Goal: Task Accomplishment & Management: Use online tool/utility

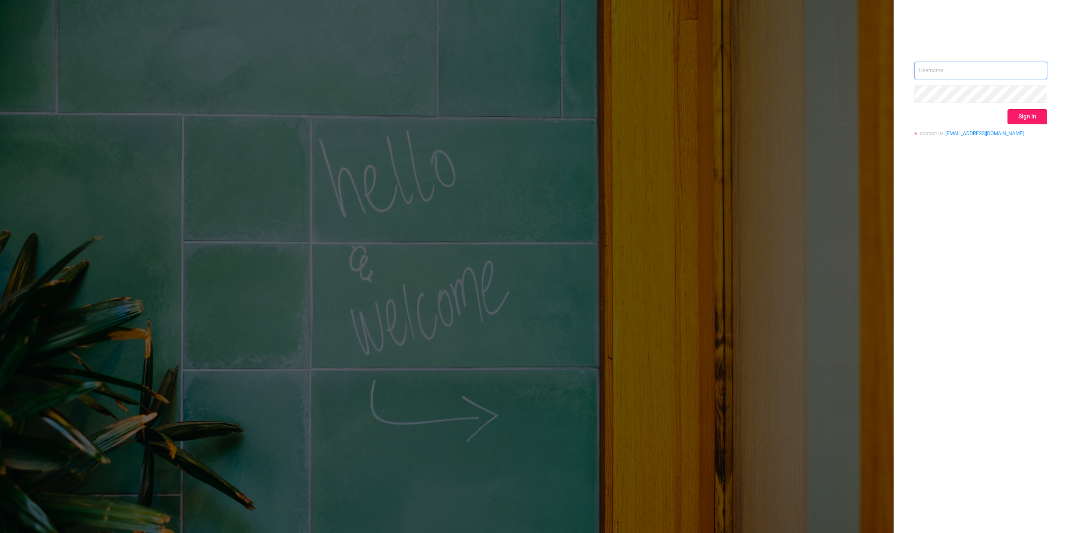
type input "[PERSON_NAME][EMAIL_ADDRESS][DOMAIN_NAME]"
click at [1023, 118] on button "Sign in" at bounding box center [1027, 116] width 40 height 15
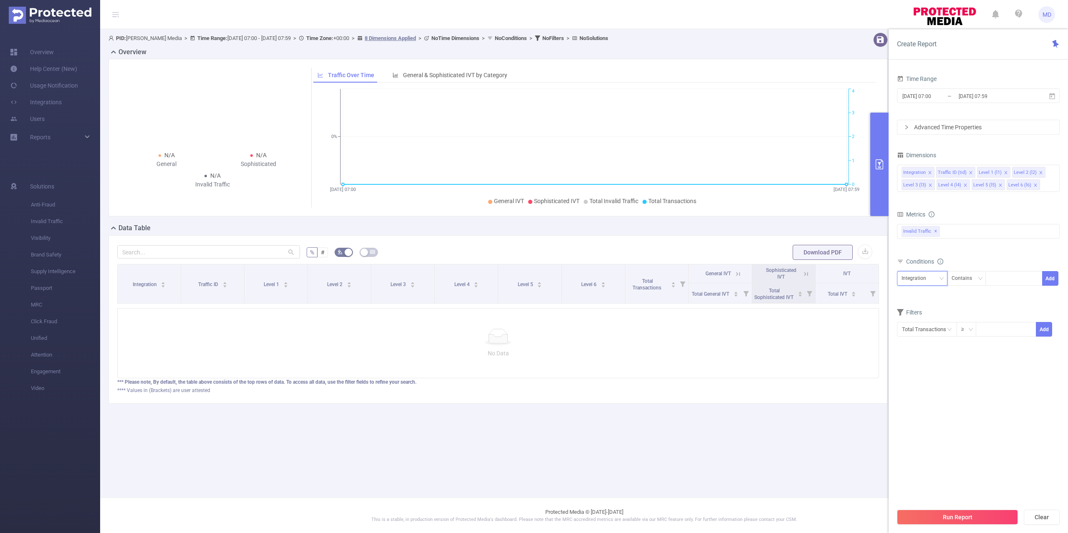
click at [923, 281] on div "Integration" at bounding box center [916, 279] width 30 height 14
click at [922, 306] on li "Traffic ID (tid)" at bounding box center [922, 309] width 50 height 13
click at [1013, 284] on div at bounding box center [1014, 279] width 48 height 14
type input "9"
type input "2"
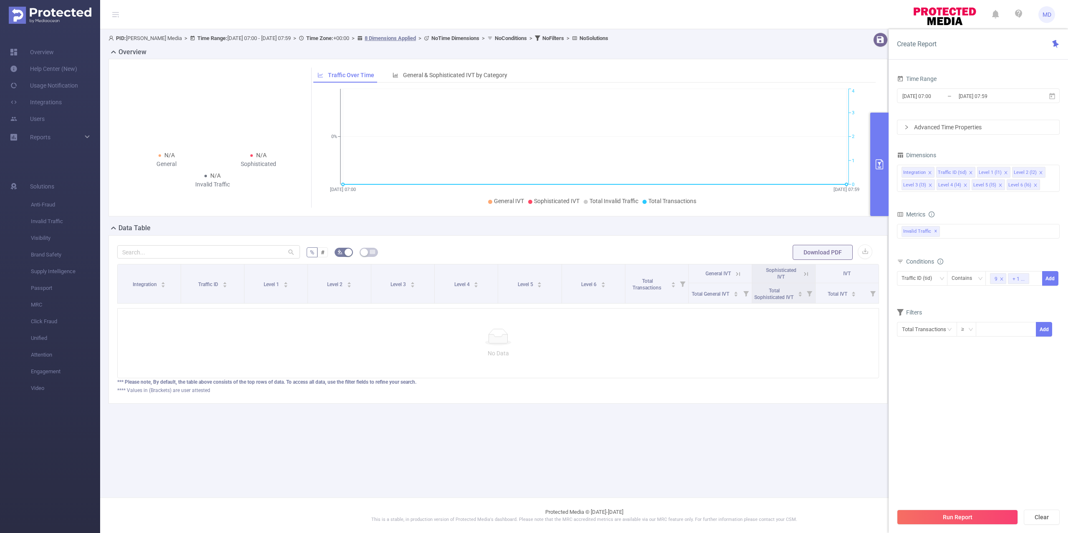
drag, startPoint x: 973, startPoint y: 427, endPoint x: 959, endPoint y: 507, distance: 80.8
click at [971, 433] on section "Time Range [DATE] 07:00 _ [DATE] 07:59 Advanced Time Properties Dimensions Inte…" at bounding box center [978, 288] width 163 height 431
click at [963, 523] on button "Run Report" at bounding box center [957, 517] width 121 height 15
click at [968, 233] on div "Invalid Traffic ✕" at bounding box center [978, 231] width 163 height 15
click at [937, 236] on strong "Anti-Fraud" at bounding box center [932, 234] width 29 height 7
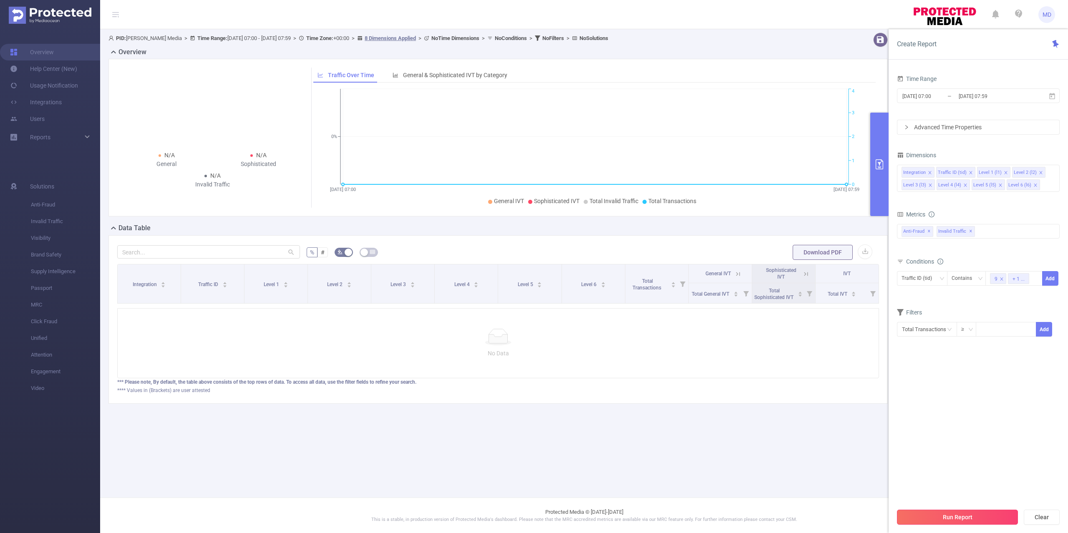
click at [977, 516] on button "Run Report" at bounding box center [957, 517] width 121 height 15
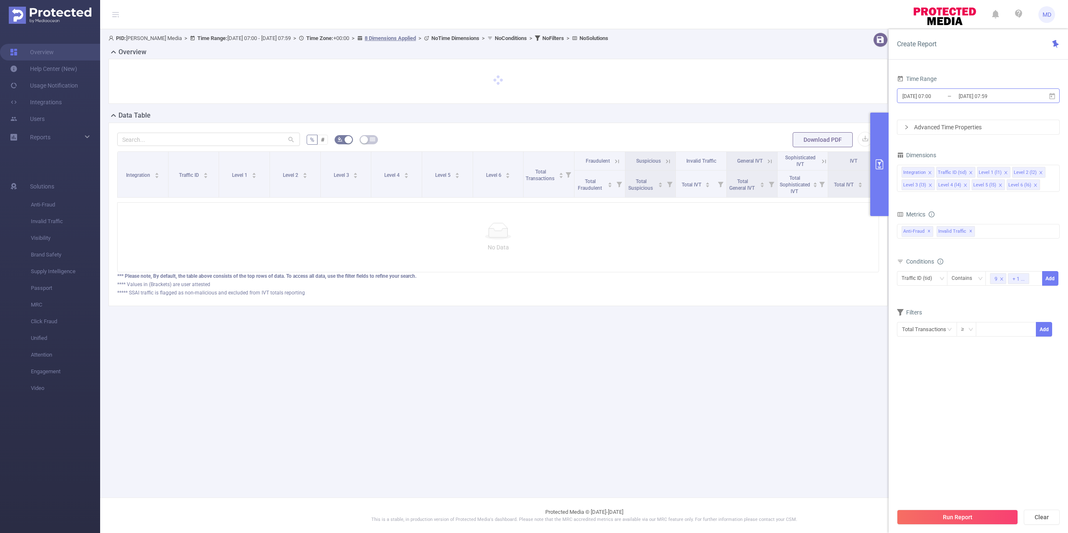
click at [963, 97] on input "[DATE] 07:59" at bounding box center [992, 96] width 68 height 11
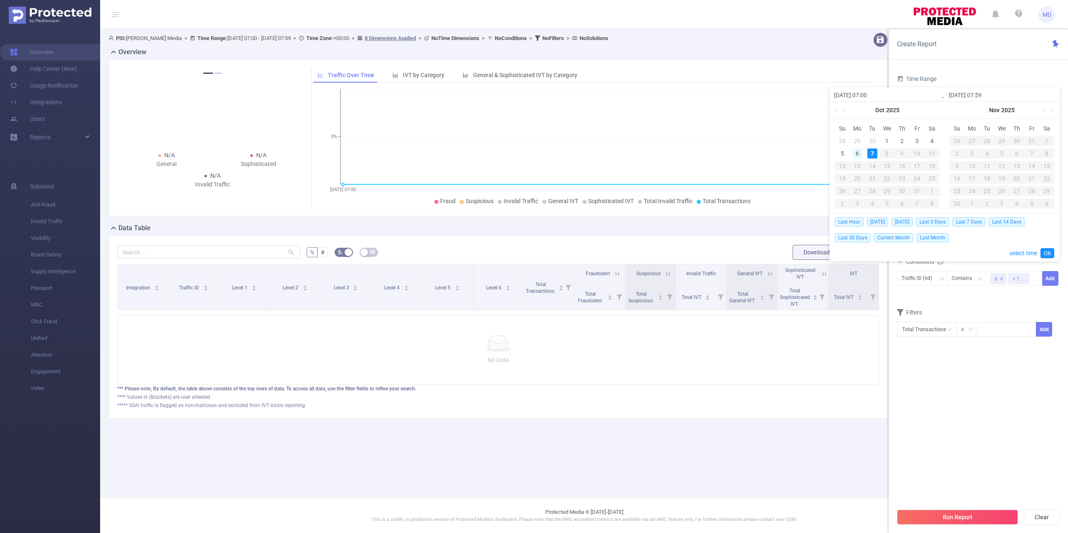
click at [858, 154] on div "6" at bounding box center [857, 153] width 10 height 10
click at [874, 153] on div "7" at bounding box center [872, 153] width 10 height 10
type input "[DATE] 07:00"
drag, startPoint x: 1050, startPoint y: 254, endPoint x: 1032, endPoint y: 344, distance: 92.3
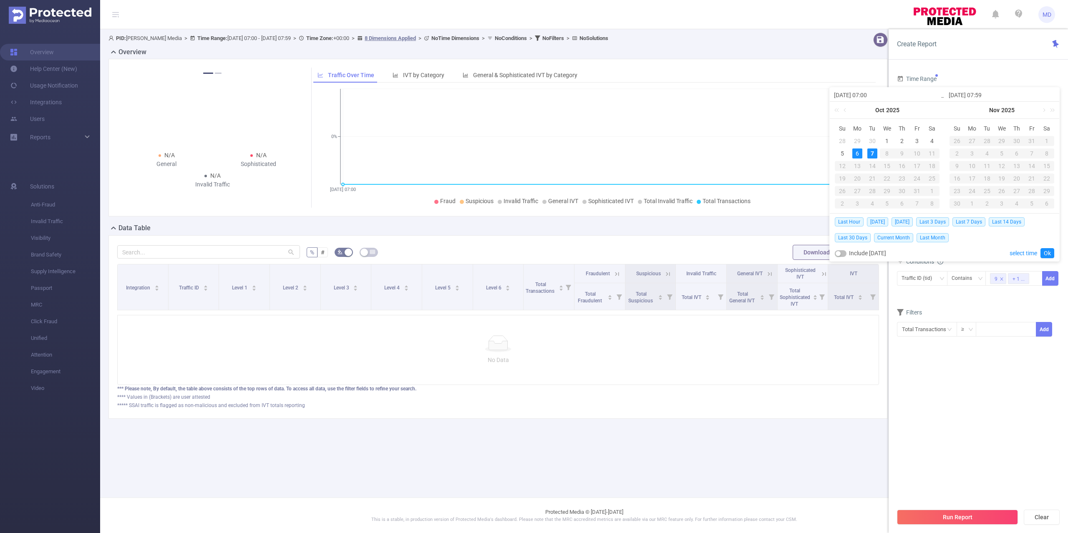
click at [1051, 255] on link "Ok" at bounding box center [1047, 253] width 14 height 10
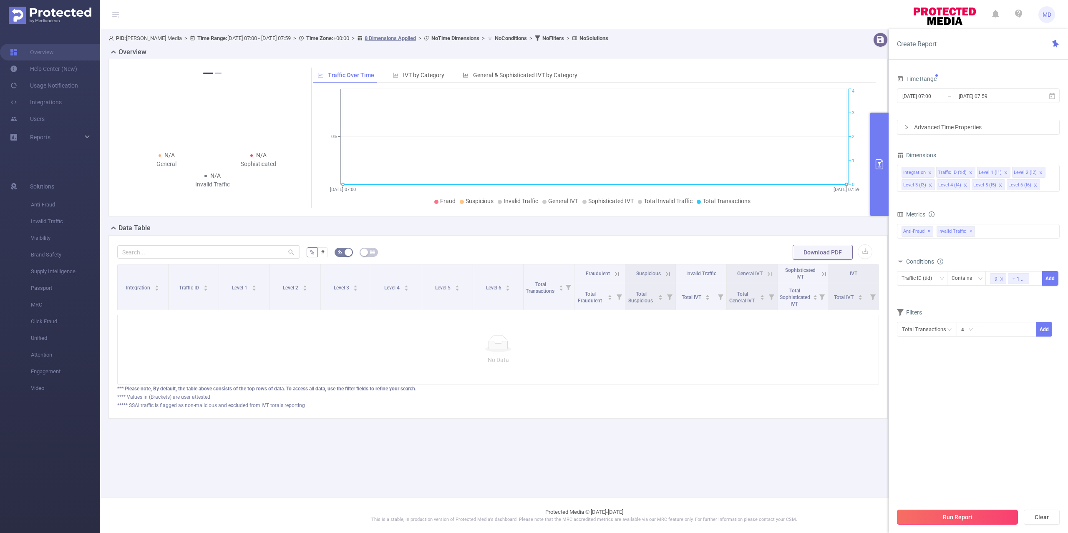
click at [965, 518] on button "Run Report" at bounding box center [957, 517] width 121 height 15
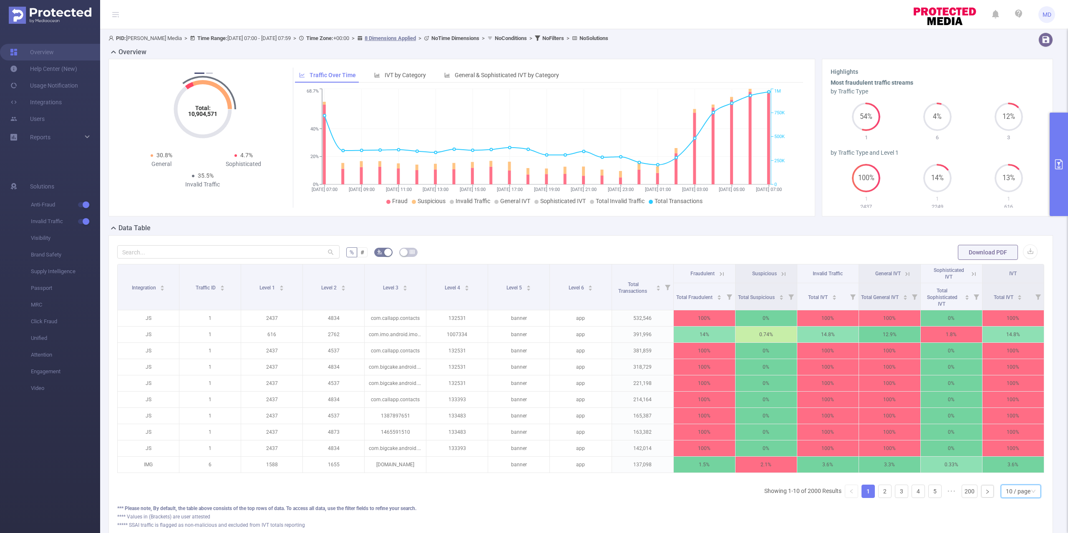
click at [1006, 498] on div "10 / page" at bounding box center [1018, 491] width 25 height 13
click at [1013, 489] on li "50 / page" at bounding box center [1011, 486] width 40 height 13
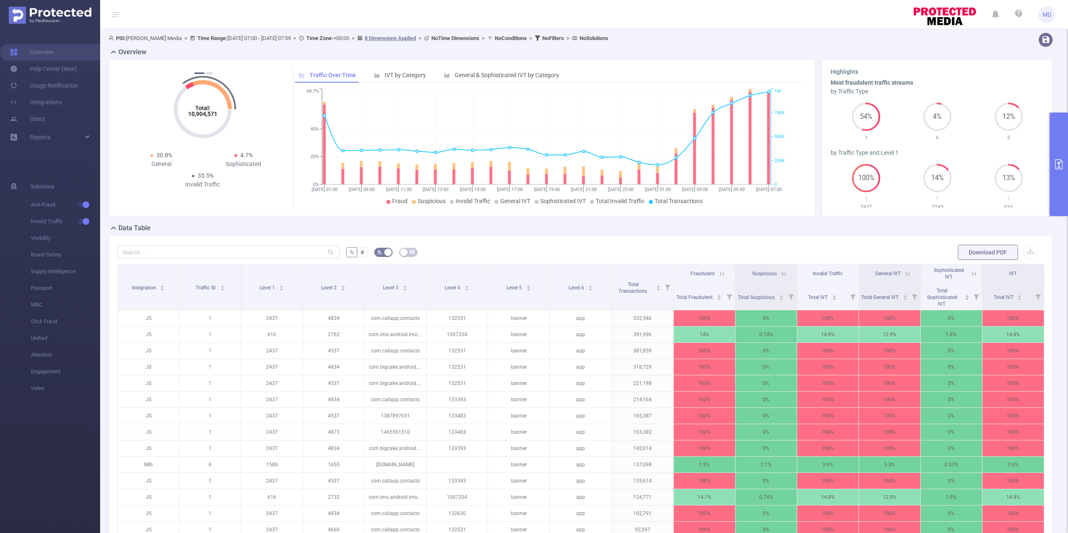
click at [1060, 162] on icon "primary" at bounding box center [1059, 164] width 10 height 10
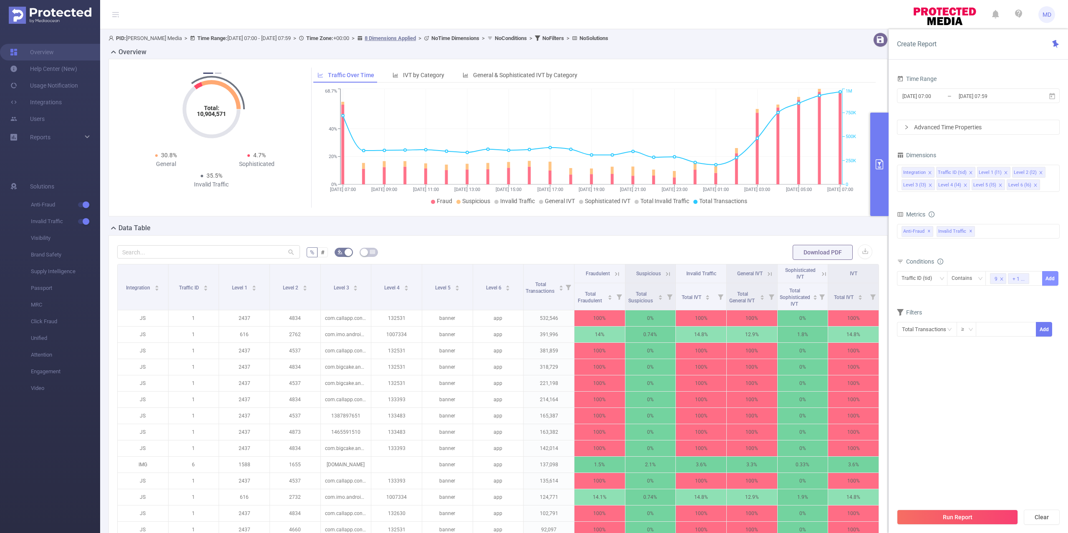
click at [1050, 280] on button "Add" at bounding box center [1050, 278] width 16 height 15
click at [933, 511] on button "Run Report" at bounding box center [957, 517] width 121 height 15
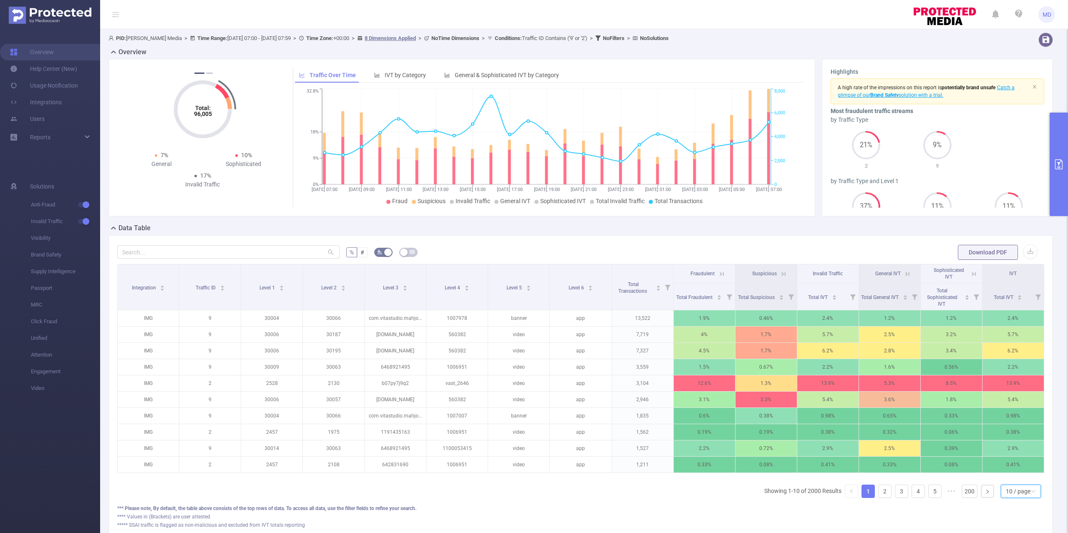
click at [1008, 498] on div "10 / page" at bounding box center [1018, 491] width 25 height 13
click at [1011, 482] on li "50 / page" at bounding box center [1011, 486] width 40 height 13
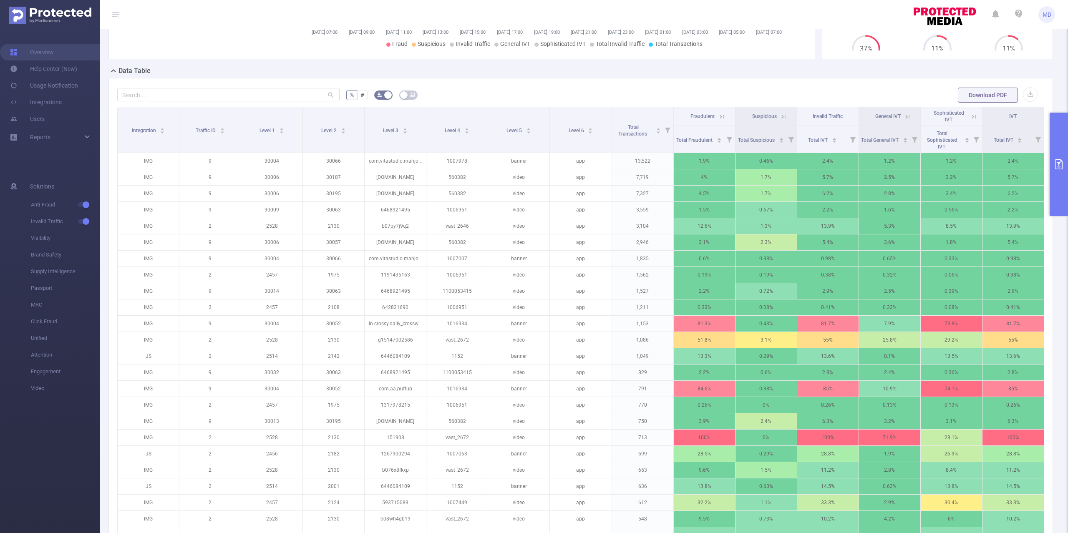
scroll to position [167, 0]
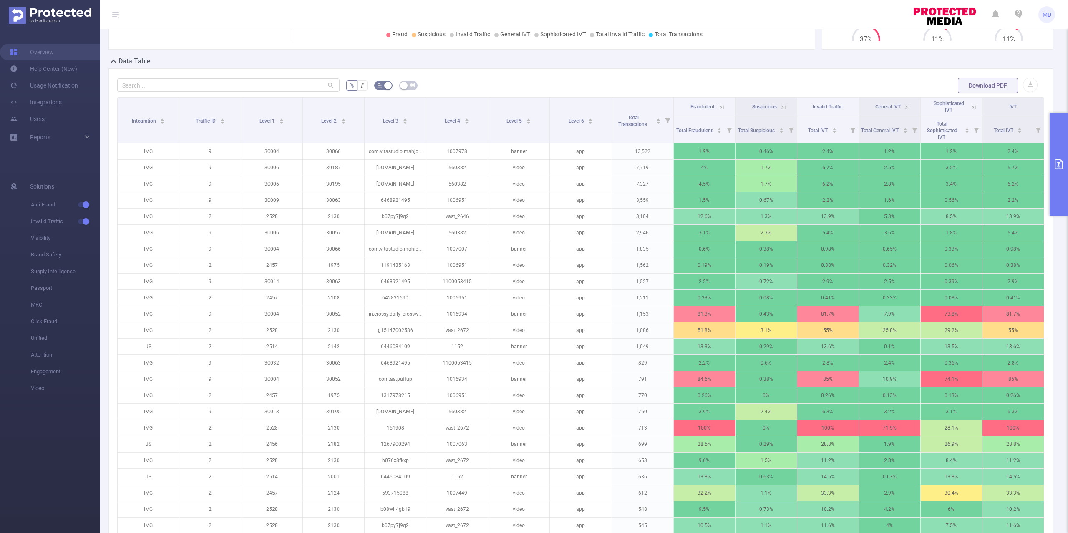
click at [643, 88] on form "% # Download PDF" at bounding box center [580, 85] width 927 height 17
click at [329, 494] on p "2124" at bounding box center [333, 493] width 61 height 16
copy p "2124"
click at [332, 498] on p "2124" at bounding box center [333, 493] width 61 height 16
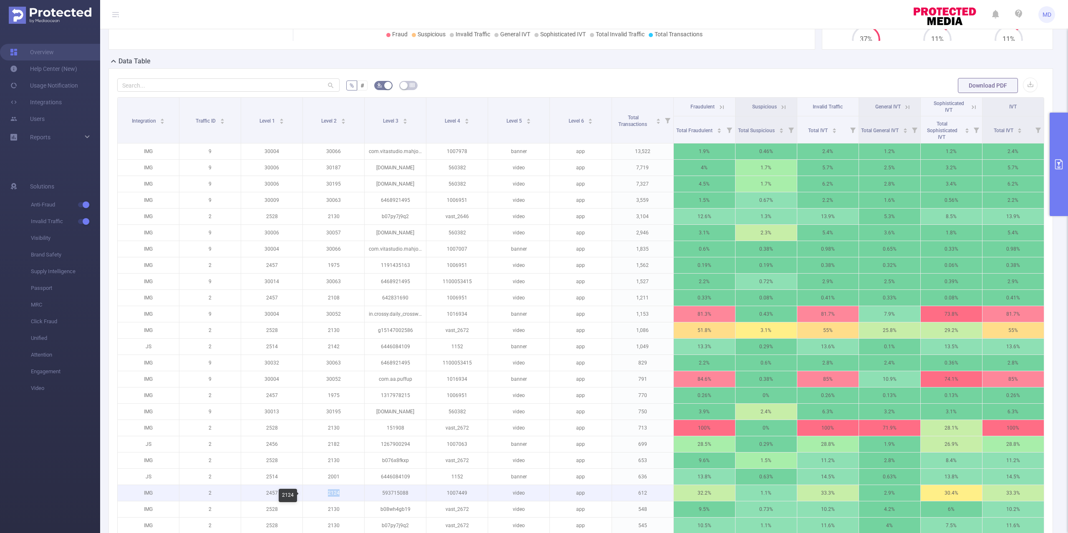
click at [332, 498] on p "2124" at bounding box center [333, 493] width 61 height 16
click at [627, 80] on form "% # Download PDF" at bounding box center [580, 85] width 927 height 17
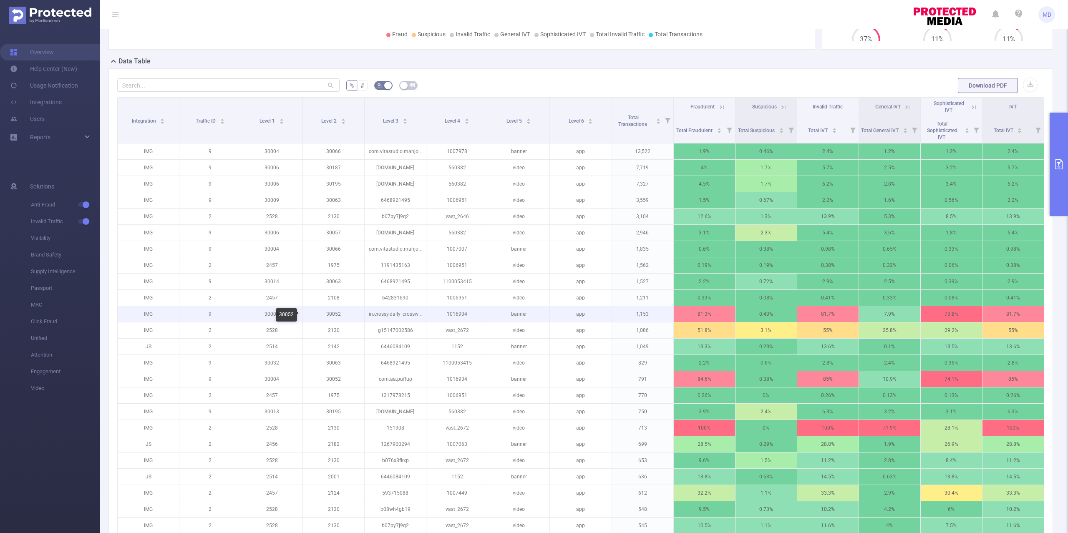
click at [333, 318] on p "30052" at bounding box center [333, 314] width 61 height 16
copy p "30052"
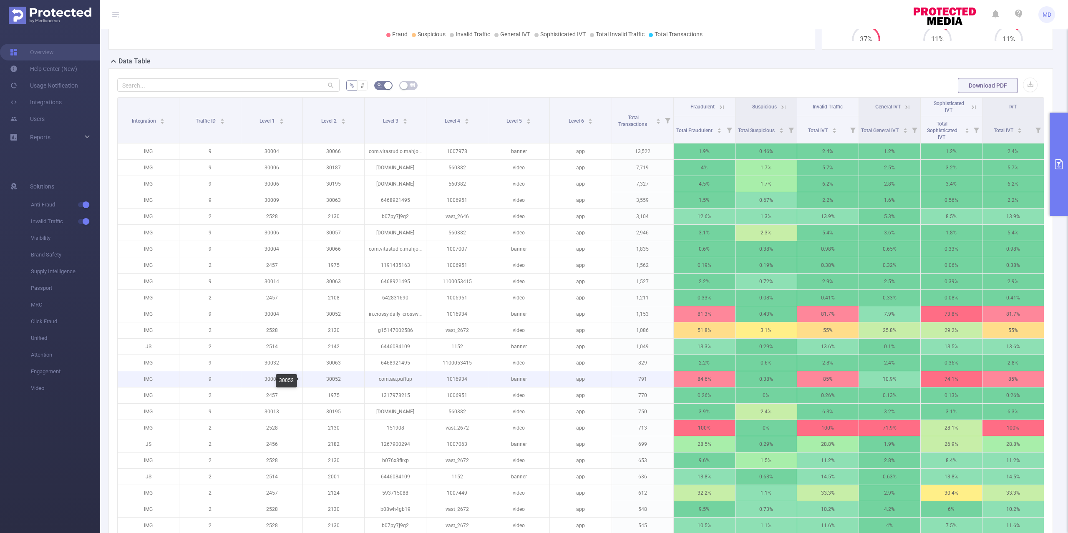
click at [334, 382] on p "30052" at bounding box center [333, 379] width 61 height 16
copy p "30052"
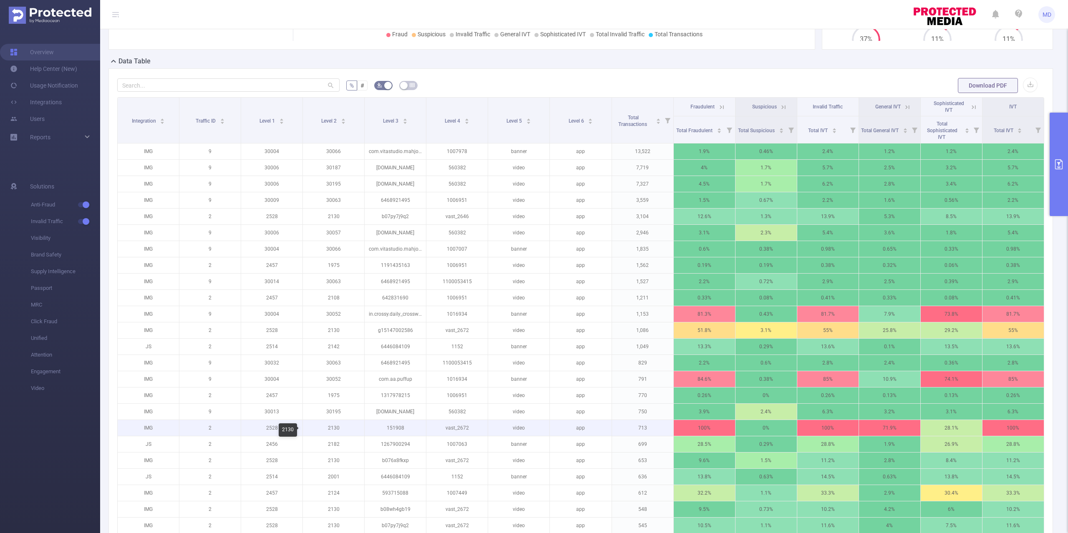
click at [334, 432] on p "2130" at bounding box center [333, 428] width 61 height 16
copy p "2130"
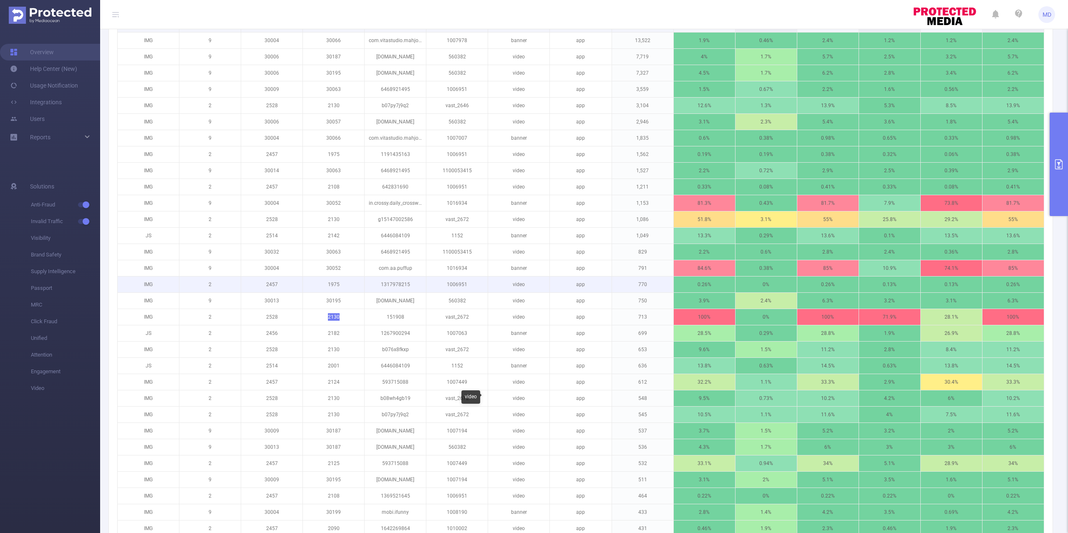
scroll to position [724, 0]
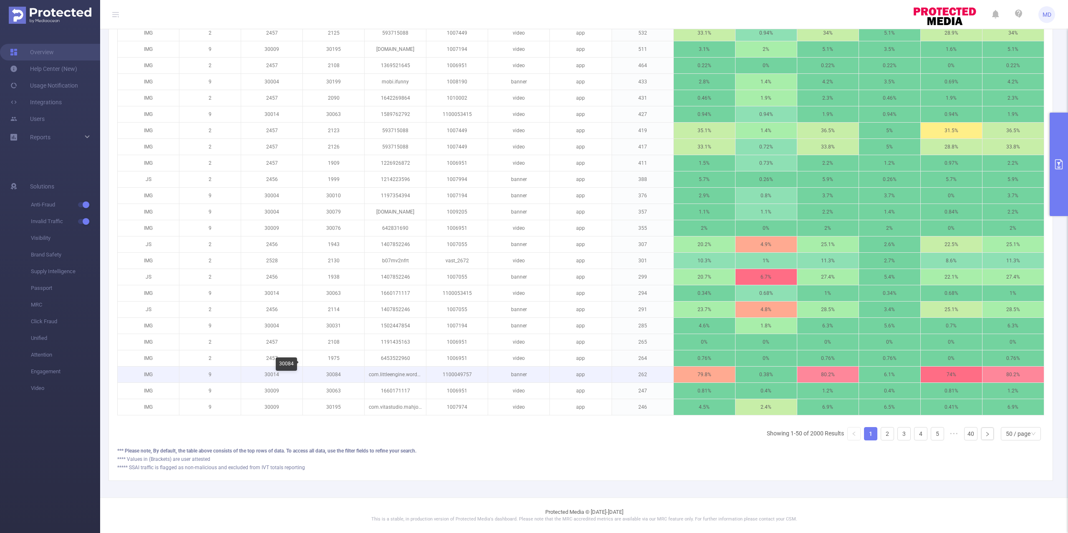
click at [336, 367] on p "30084" at bounding box center [333, 375] width 61 height 16
copy p "30084"
